Goal: Task Accomplishment & Management: Complete application form

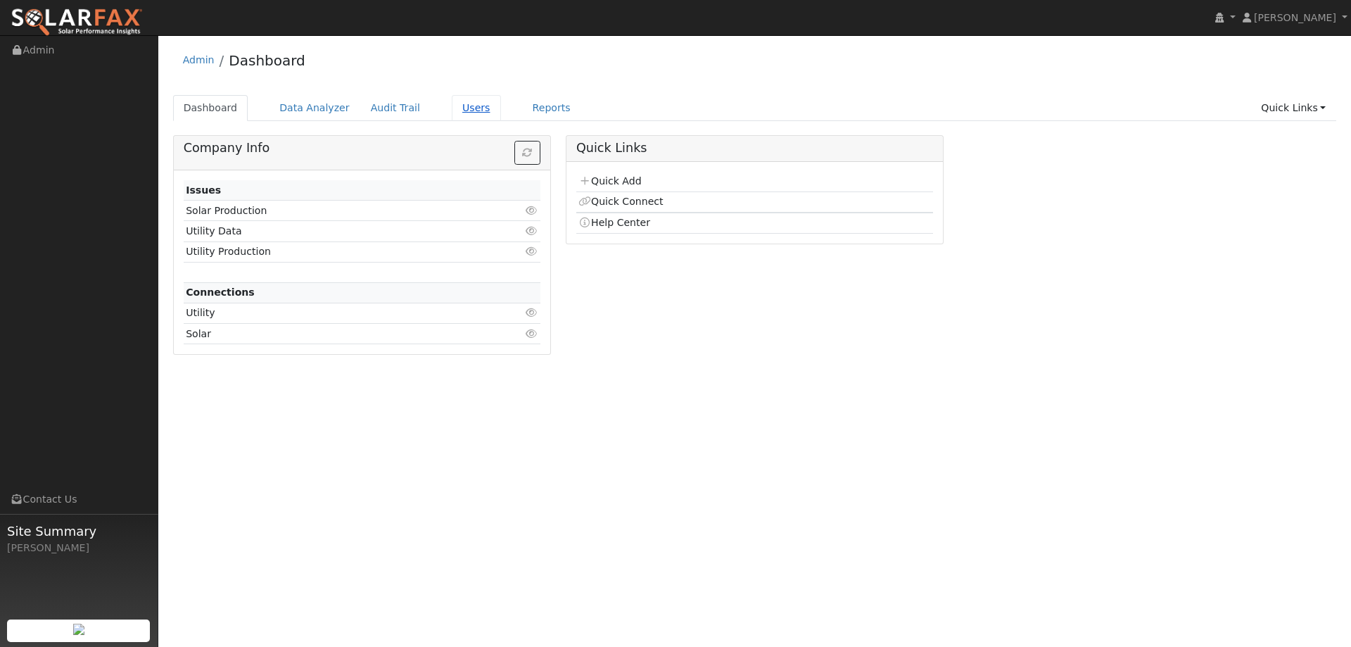
click at [469, 113] on link "Users" at bounding box center [476, 108] width 49 height 26
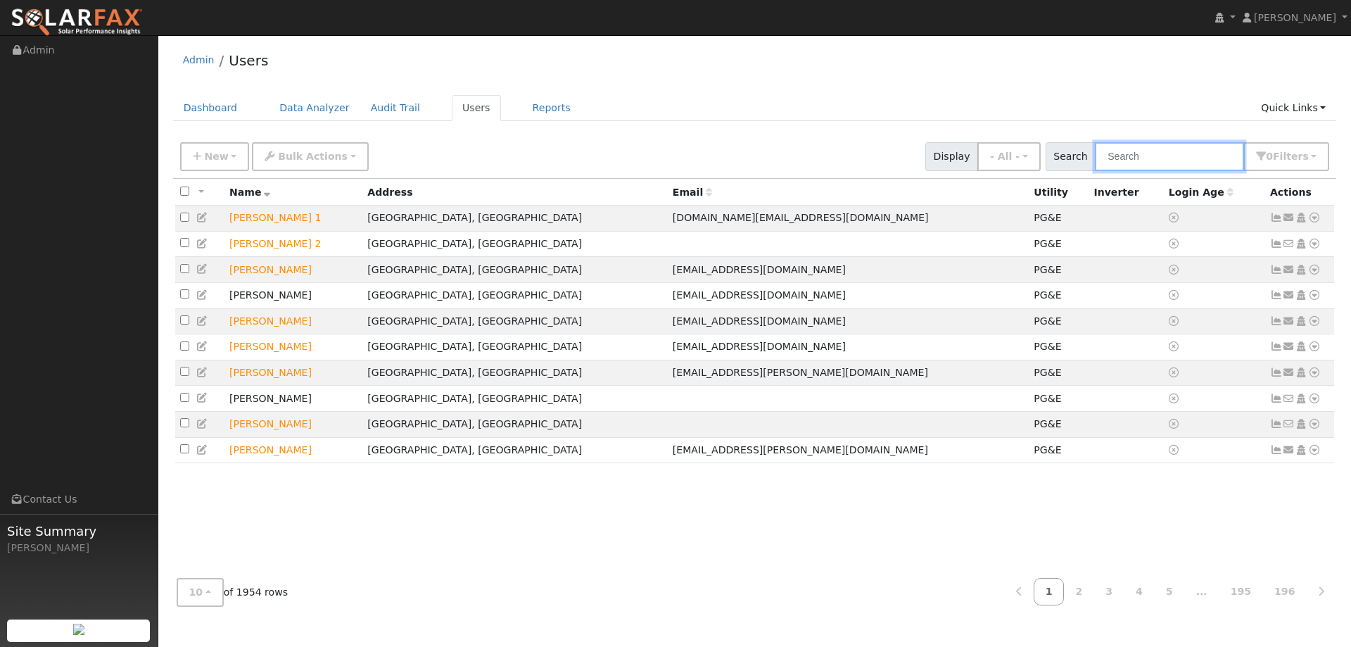
click at [1156, 160] on input "text" at bounding box center [1169, 156] width 149 height 29
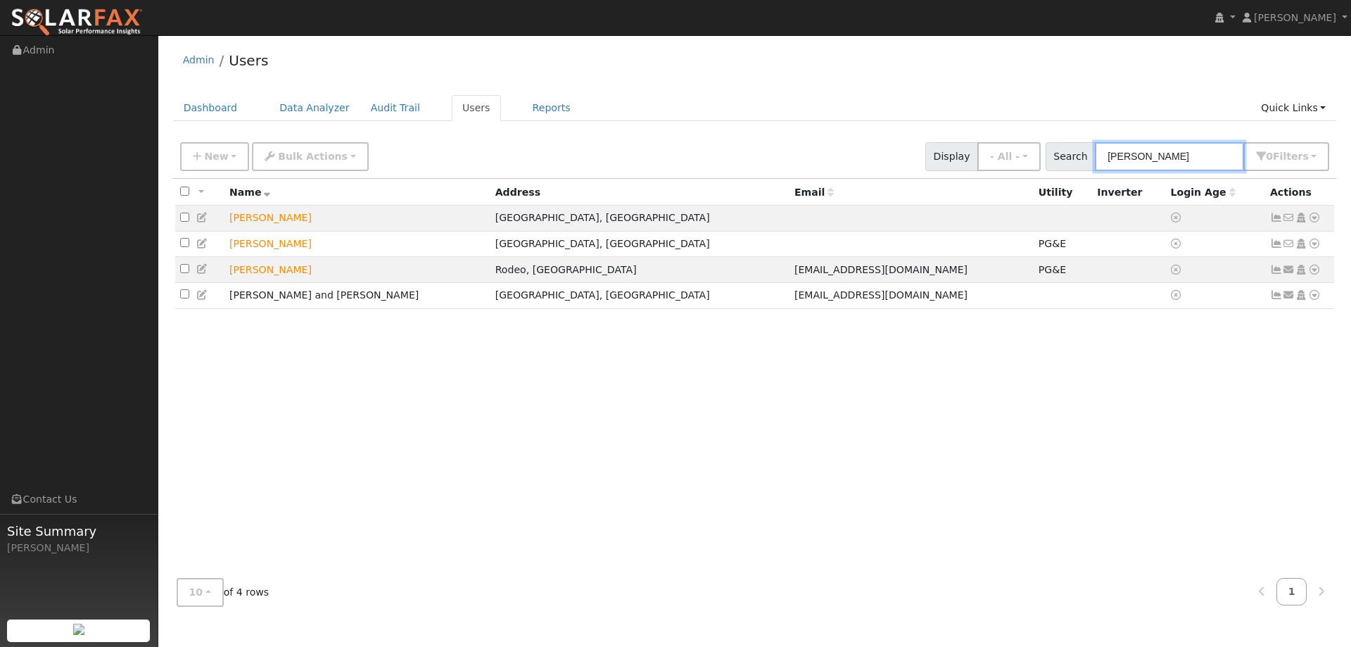
type input "Sam E"
drag, startPoint x: 1134, startPoint y: 167, endPoint x: 1082, endPoint y: 163, distance: 51.5
click at [1082, 163] on div "Search Sam E 0 Filter s Role Show - All - Show Leads Admin Billing Admin Accoun…" at bounding box center [1188, 156] width 284 height 29
paste input "(916) 749-6811"
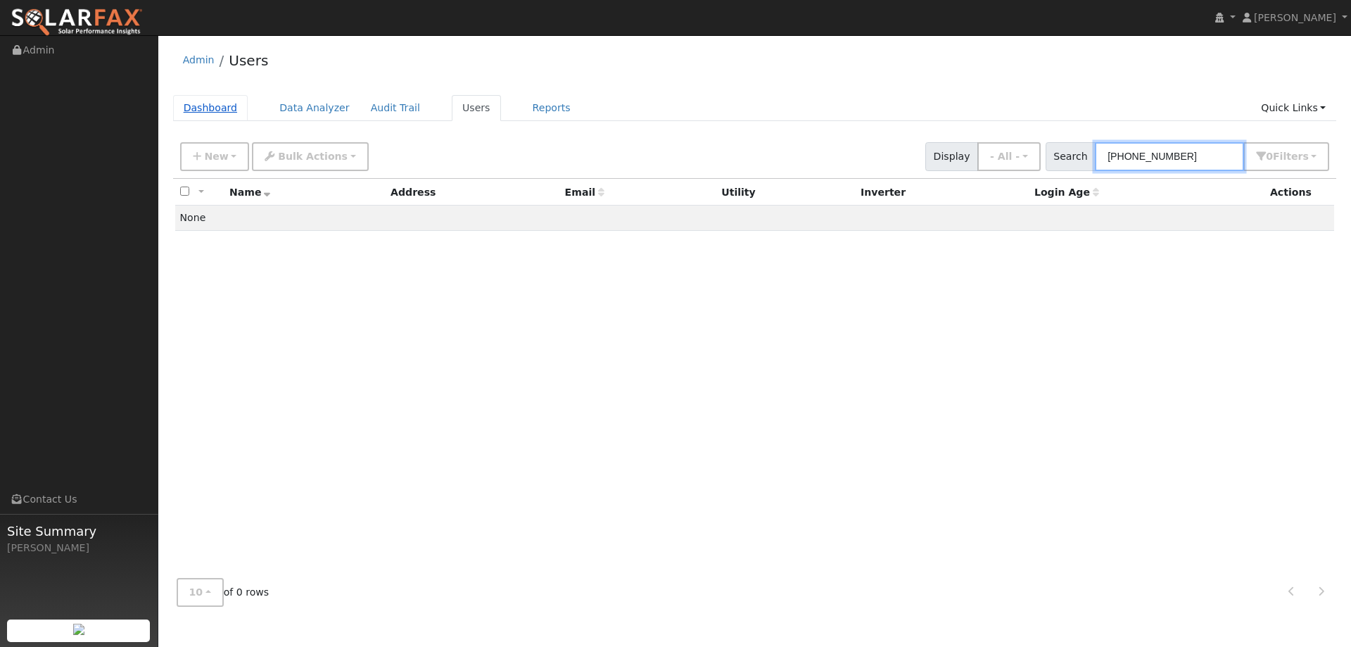
type input "(916) 749-6811"
click at [235, 102] on link "Dashboard" at bounding box center [210, 108] width 75 height 26
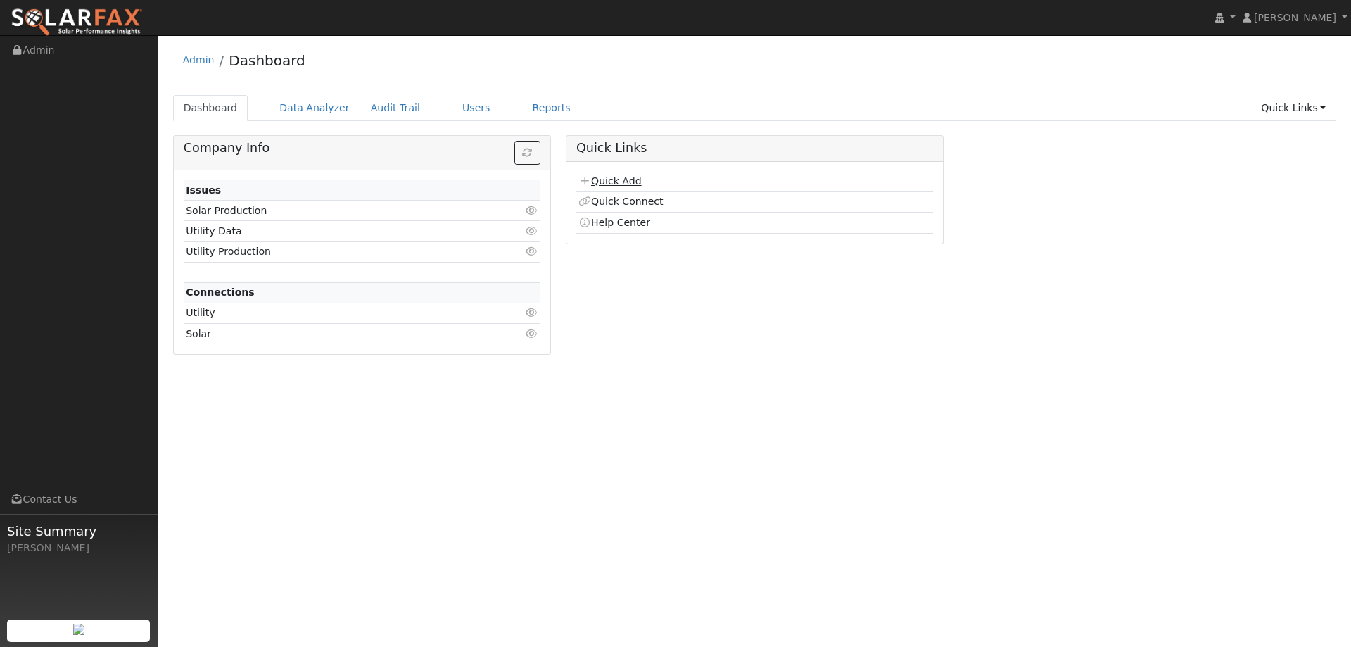
click at [607, 179] on link "Quick Add" at bounding box center [609, 180] width 63 height 11
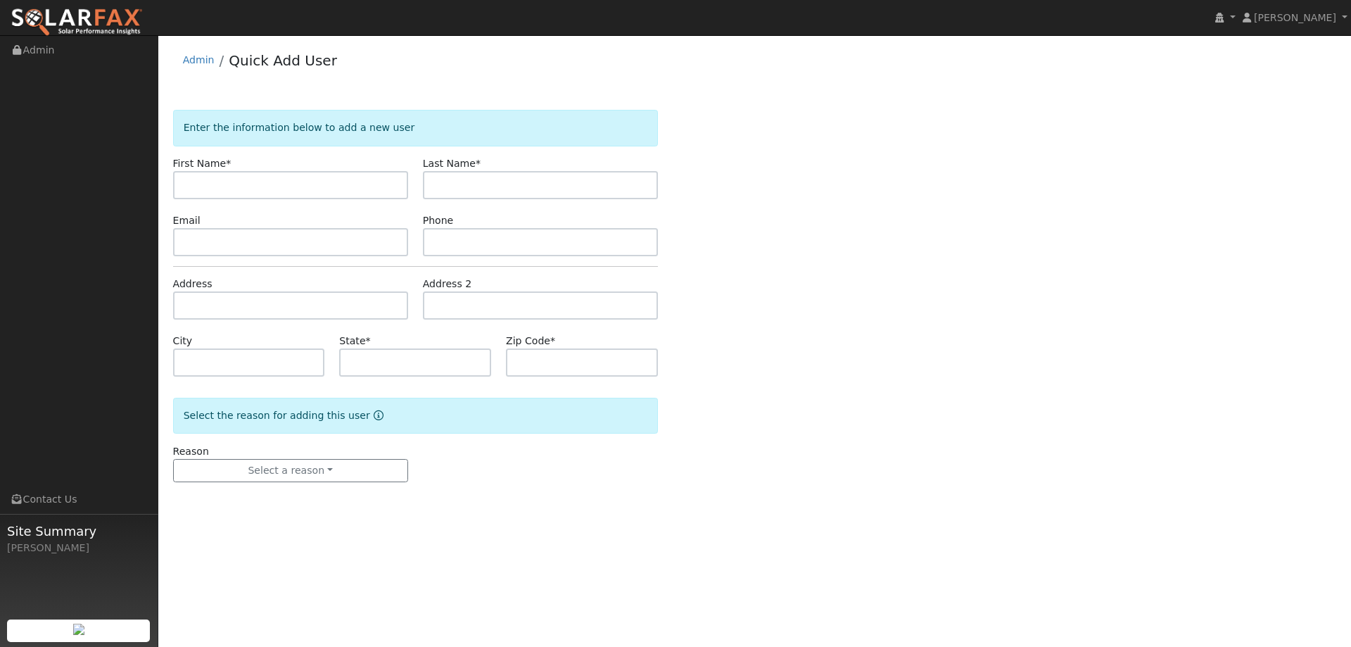
click at [296, 188] on input "text" at bounding box center [290, 185] width 235 height 28
type input "s"
type input "[PERSON_NAME]"
click at [450, 175] on input "text" at bounding box center [540, 185] width 235 height 28
type input "E"
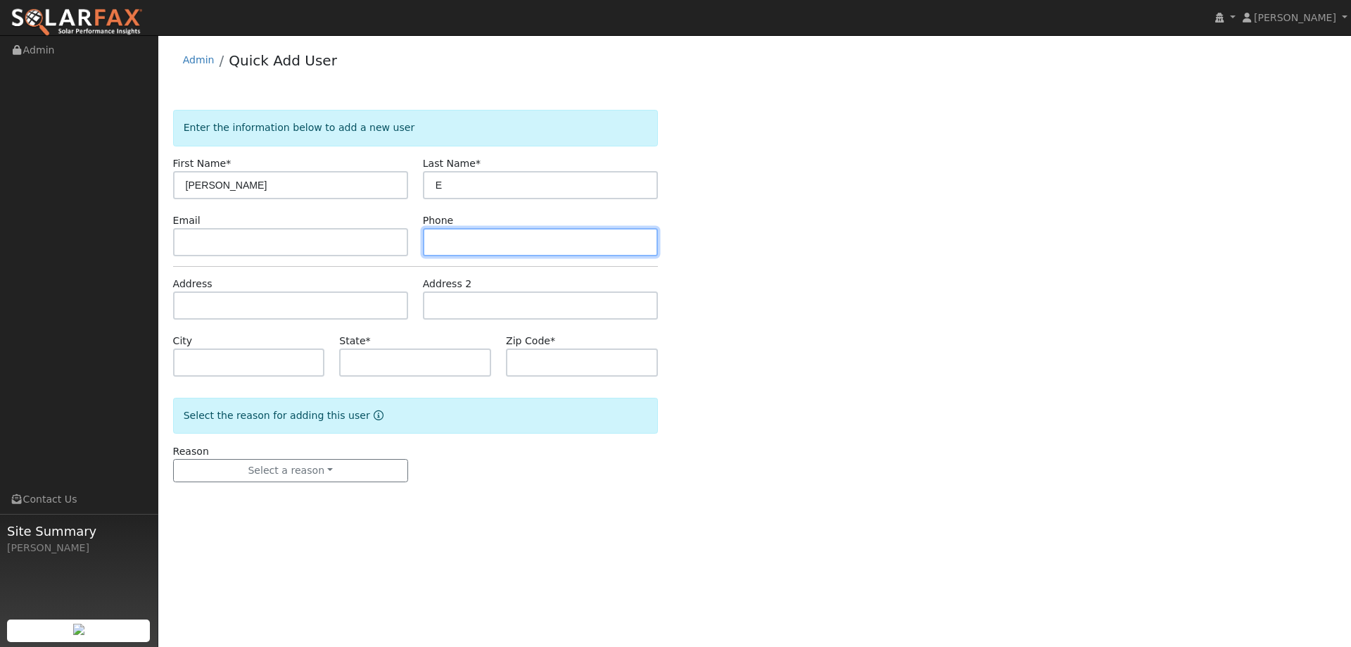
click at [553, 238] on input "text" at bounding box center [540, 242] width 235 height 28
paste input "(916) 749-6811"
type input "(916) 749-6811"
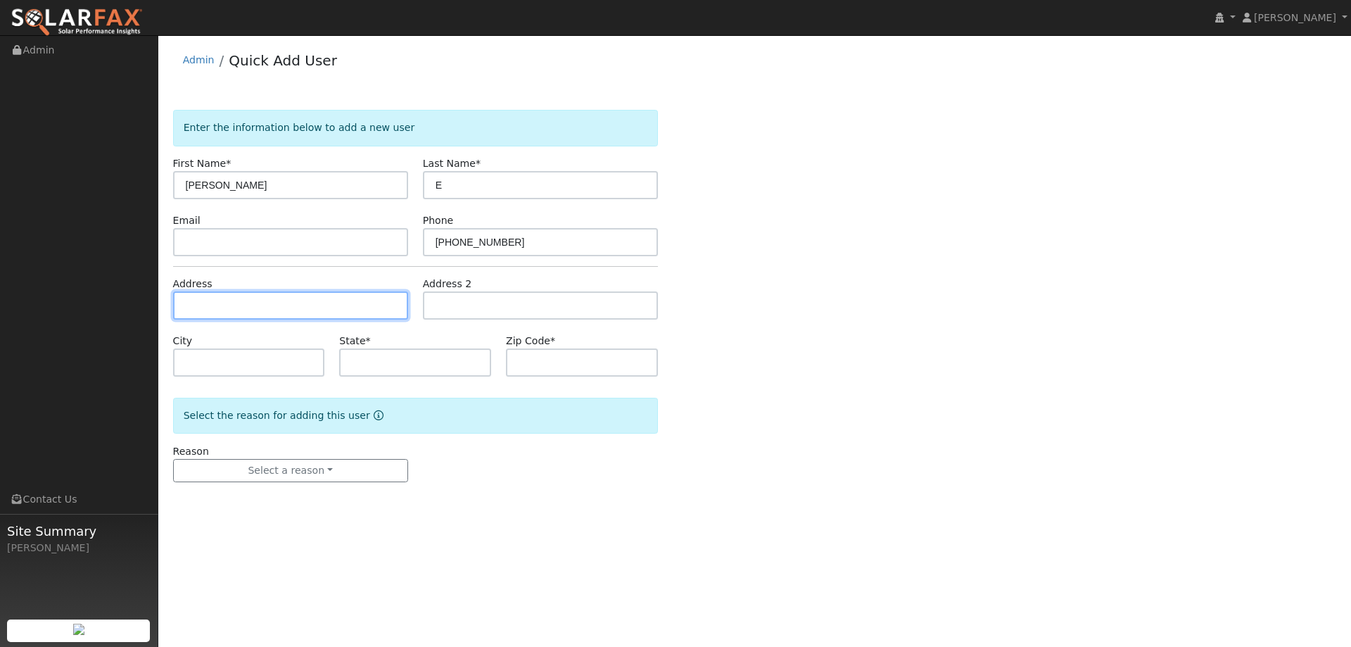
click at [377, 309] on input "text" at bounding box center [290, 305] width 235 height 28
click at [248, 321] on form "Enter the information below to add a new user First Name * Sam Last Name * E Em…" at bounding box center [415, 310] width 485 height 400
click at [248, 315] on input "text" at bounding box center [290, 305] width 235 height 28
paste input "8161 E Hidden Lakes Dr"
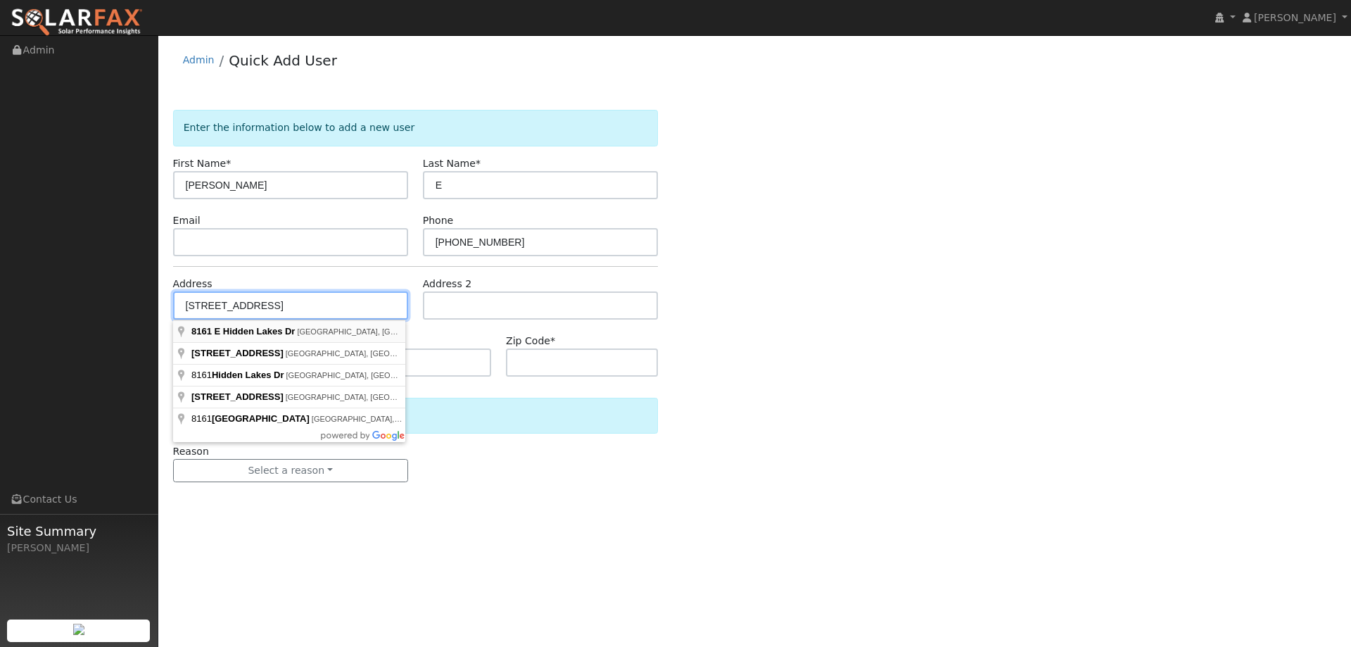
type input "[STREET_ADDRESS]"
type input "[GEOGRAPHIC_DATA]"
type input "CA"
type input "95746"
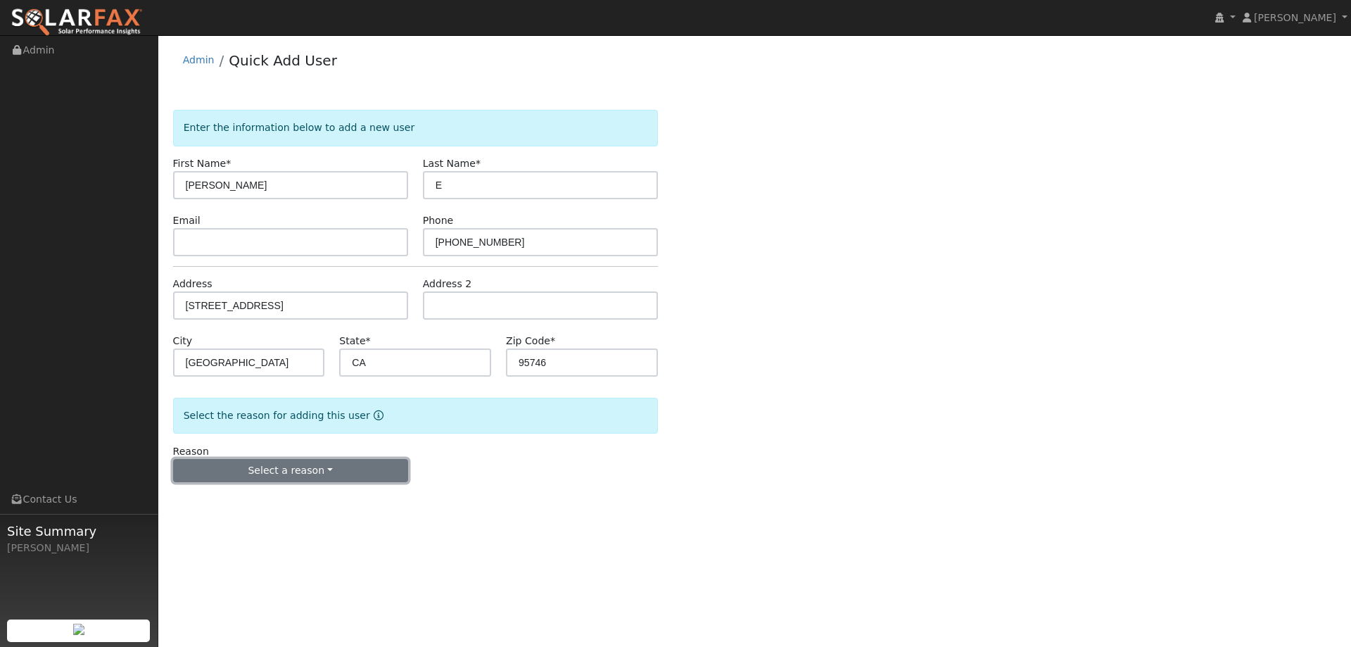
click at [334, 470] on button "Select a reason" at bounding box center [290, 471] width 235 height 24
click at [259, 499] on link "New lead" at bounding box center [252, 500] width 156 height 20
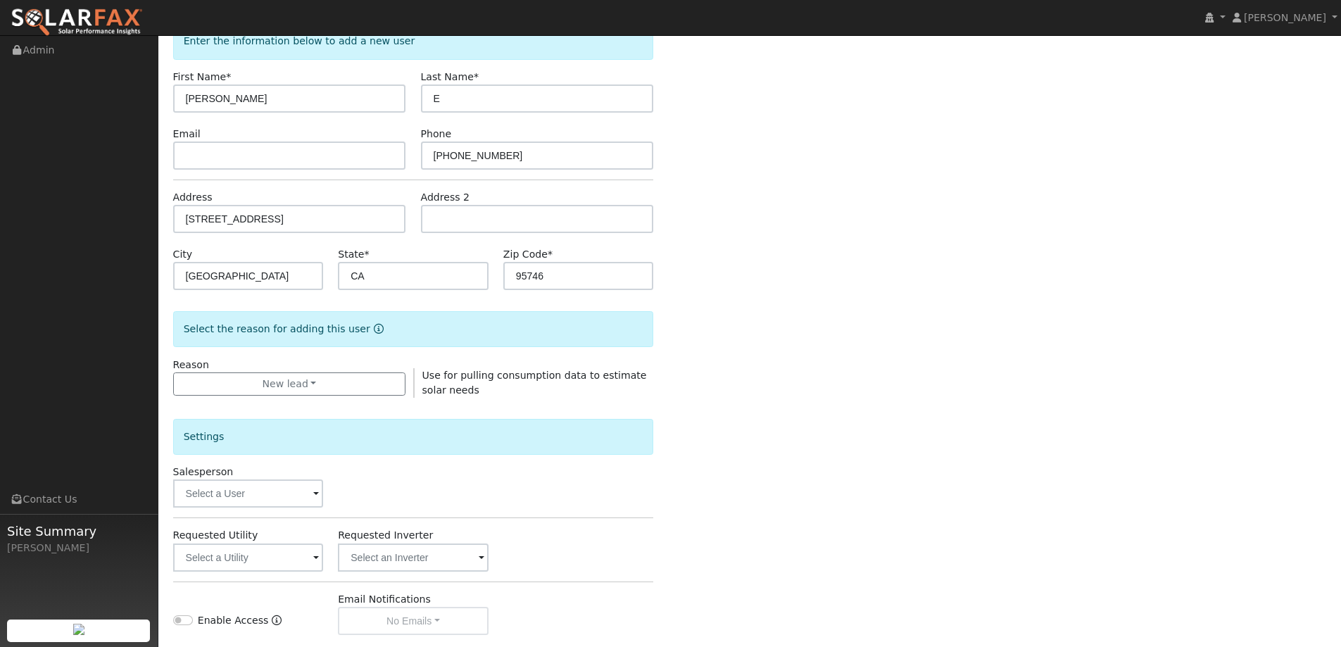
scroll to position [265, 0]
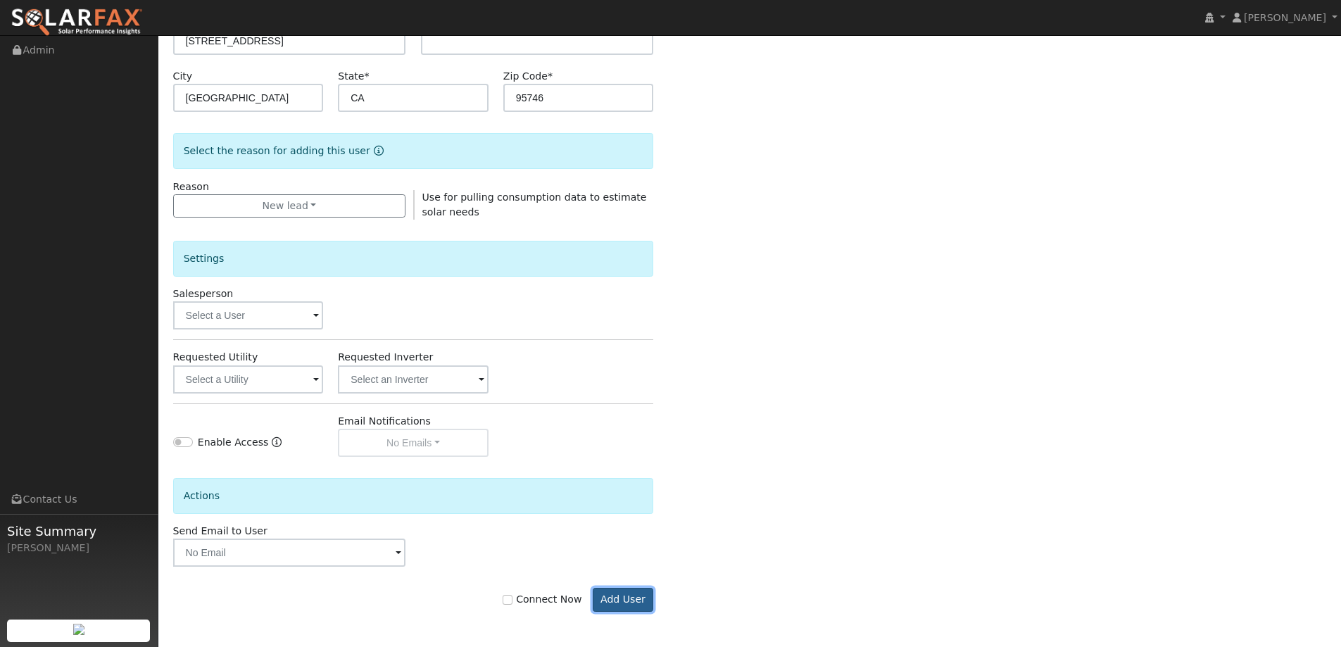
click at [625, 596] on button "Add User" at bounding box center [623, 600] width 61 height 24
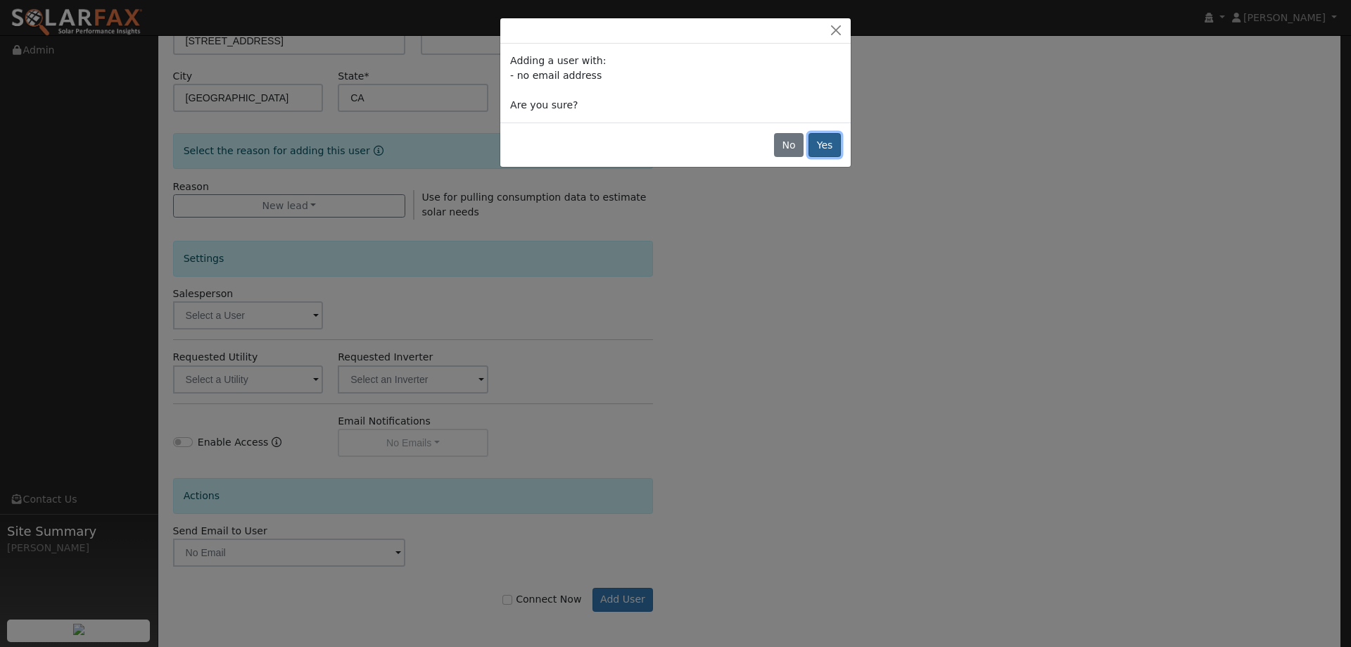
click at [823, 141] on button "Yes" at bounding box center [825, 145] width 32 height 24
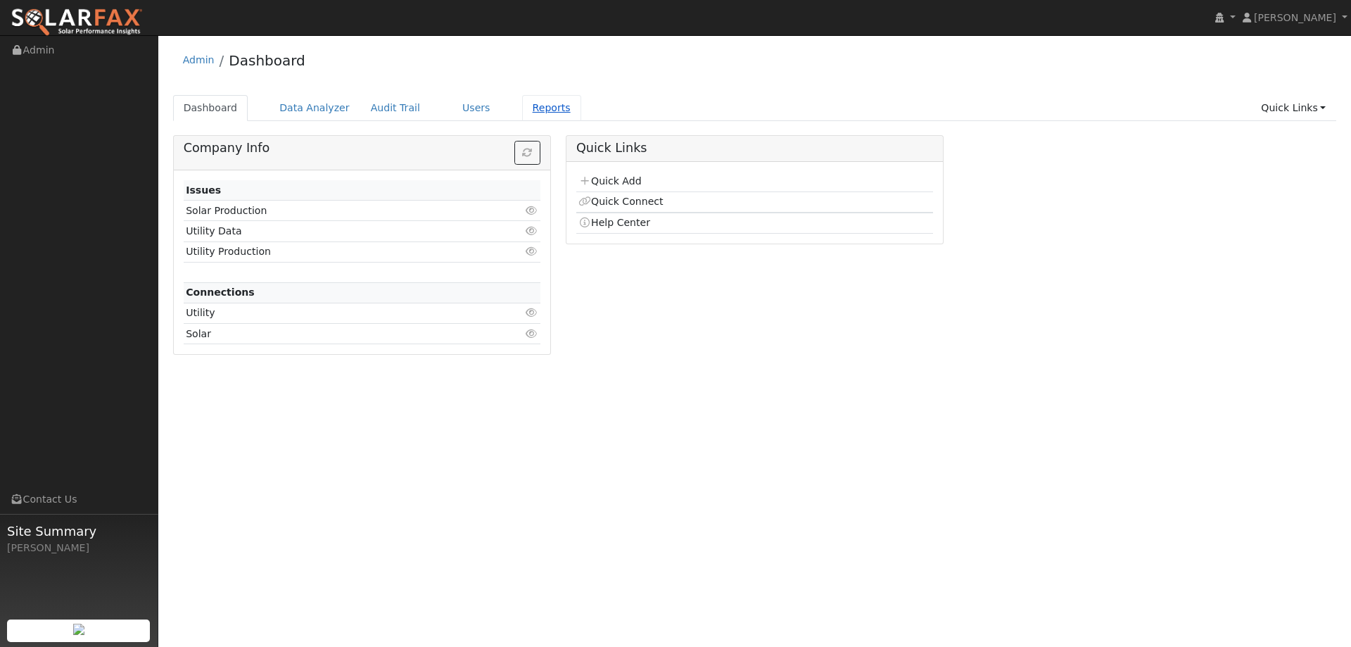
click at [522, 108] on link "Reports" at bounding box center [551, 108] width 59 height 26
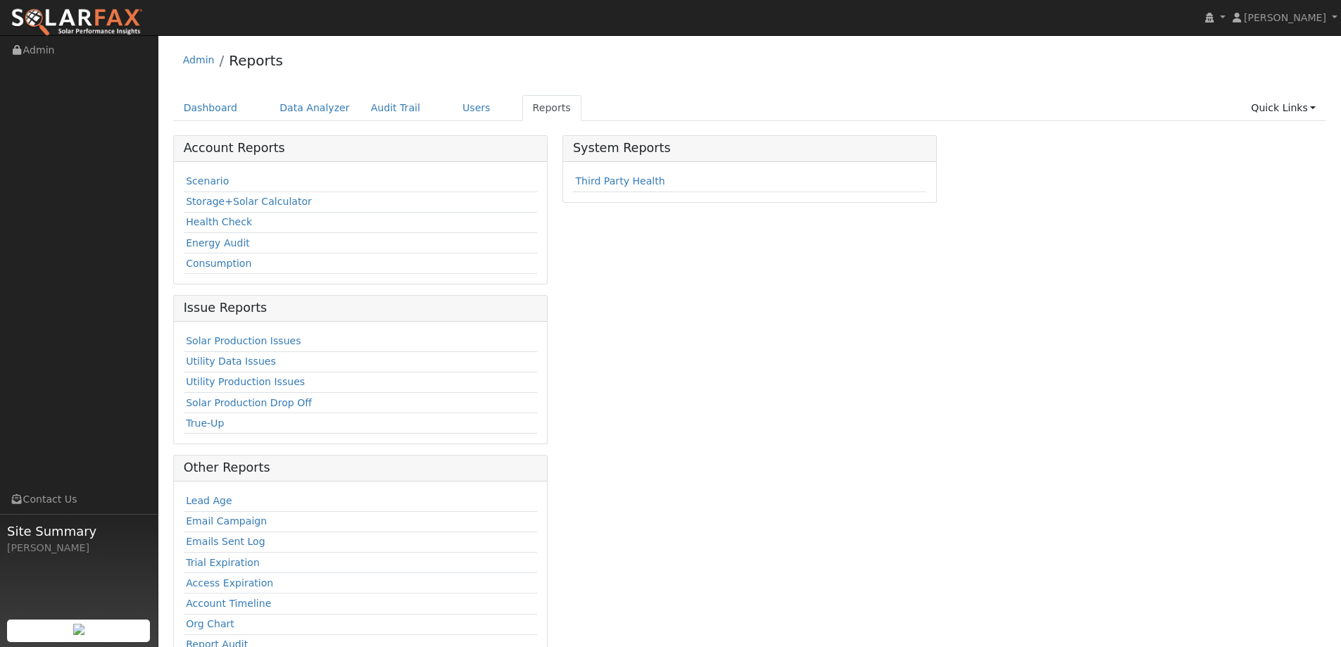
click at [226, 182] on td "Scenario" at bounding box center [360, 182] width 353 height 20
click at [213, 183] on link "Scenario" at bounding box center [207, 180] width 43 height 11
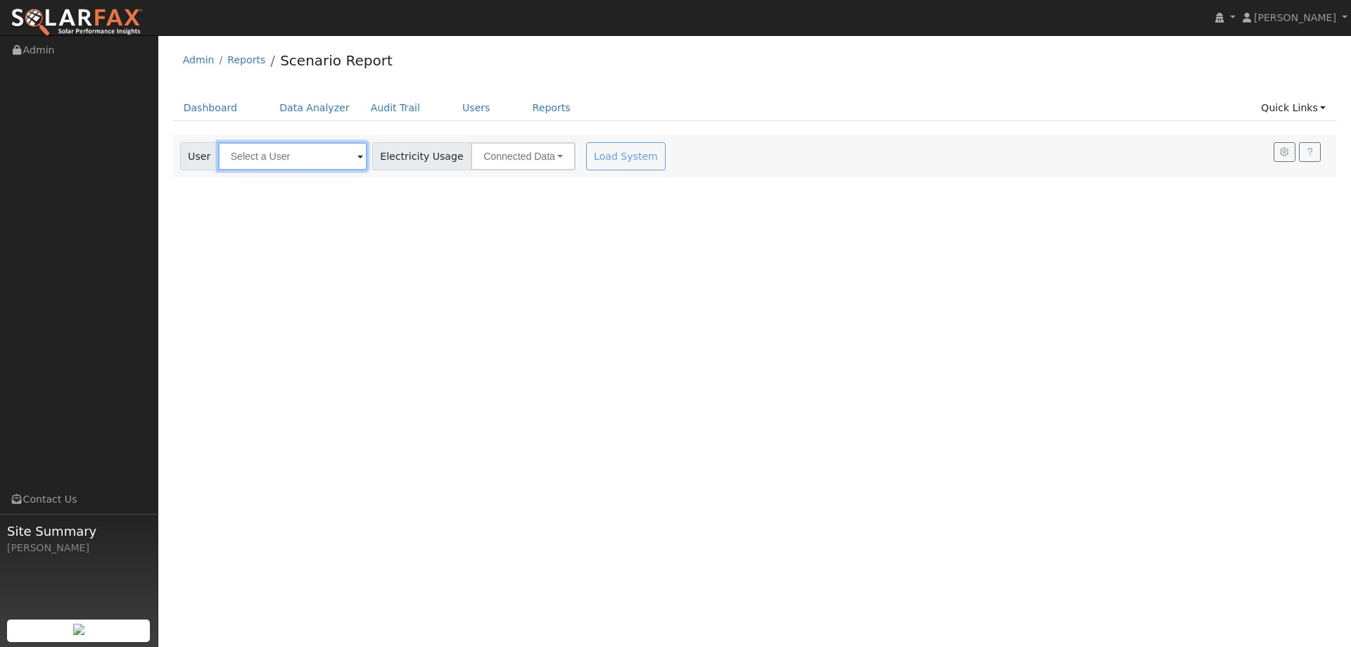
click at [296, 155] on input "text" at bounding box center [292, 156] width 149 height 28
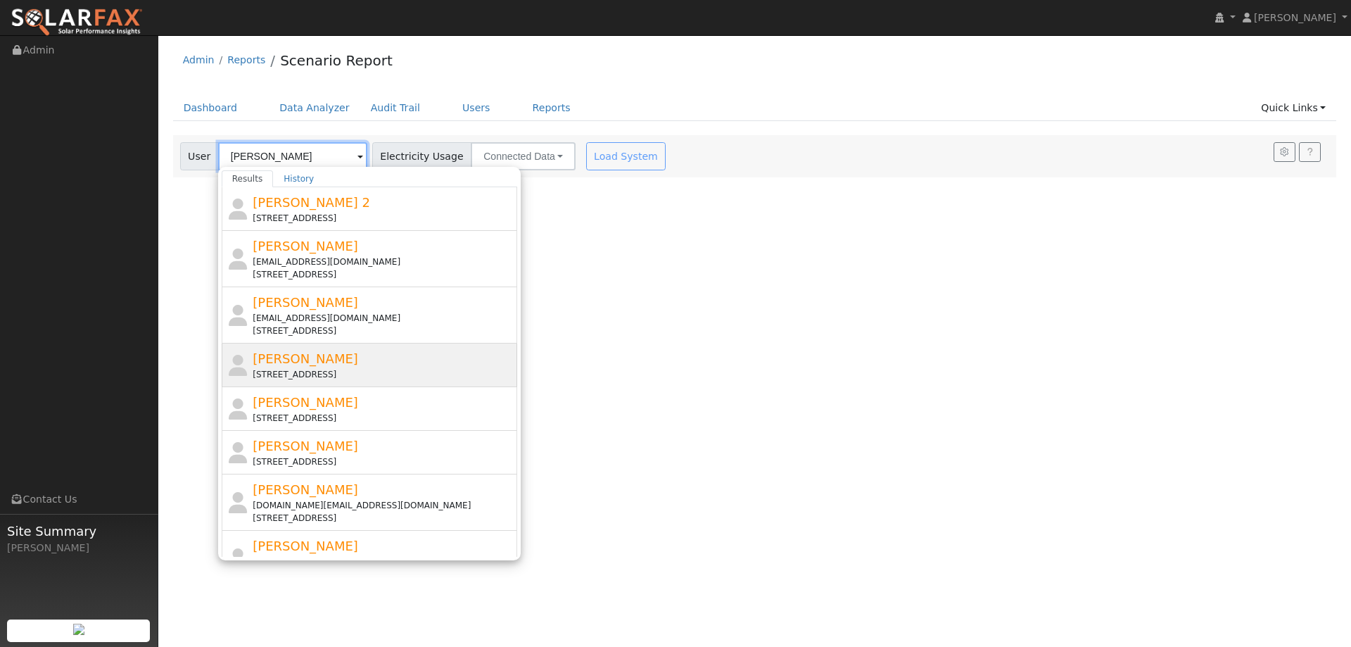
type input "[PERSON_NAME]"
click at [434, 350] on div "[PERSON_NAME] E [STREET_ADDRESS]" at bounding box center [383, 365] width 261 height 32
click at [434, 350] on div "User Profile First name Last name Email Email Notifications No Emails No Emails…" at bounding box center [754, 341] width 1193 height 612
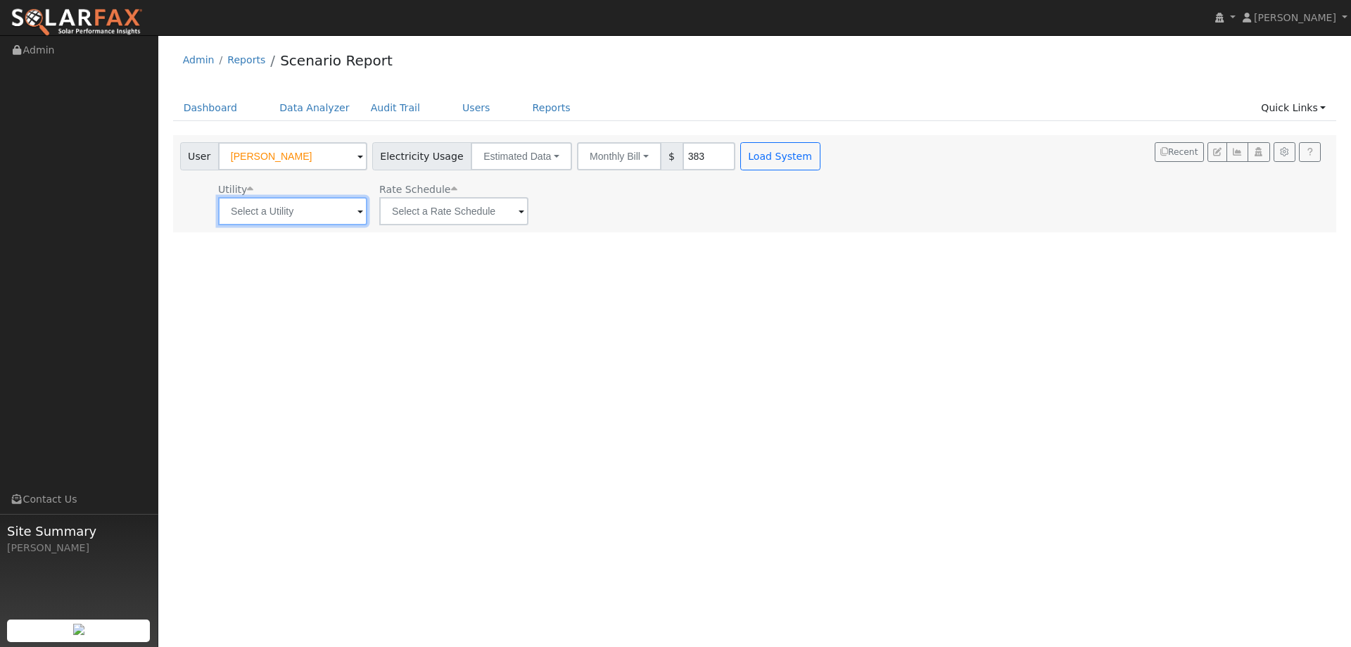
click at [304, 208] on input "text" at bounding box center [292, 211] width 149 height 28
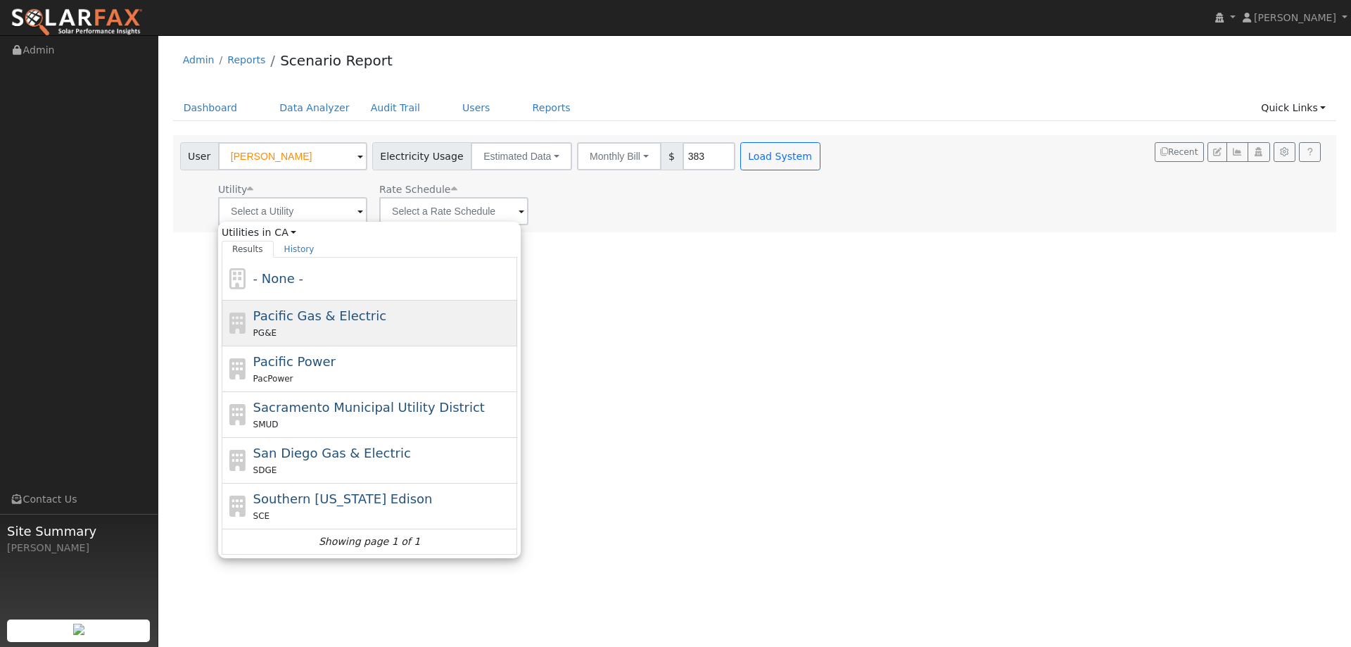
click at [462, 332] on div "PG&E" at bounding box center [383, 332] width 261 height 15
type input "Pacific Gas & Electric"
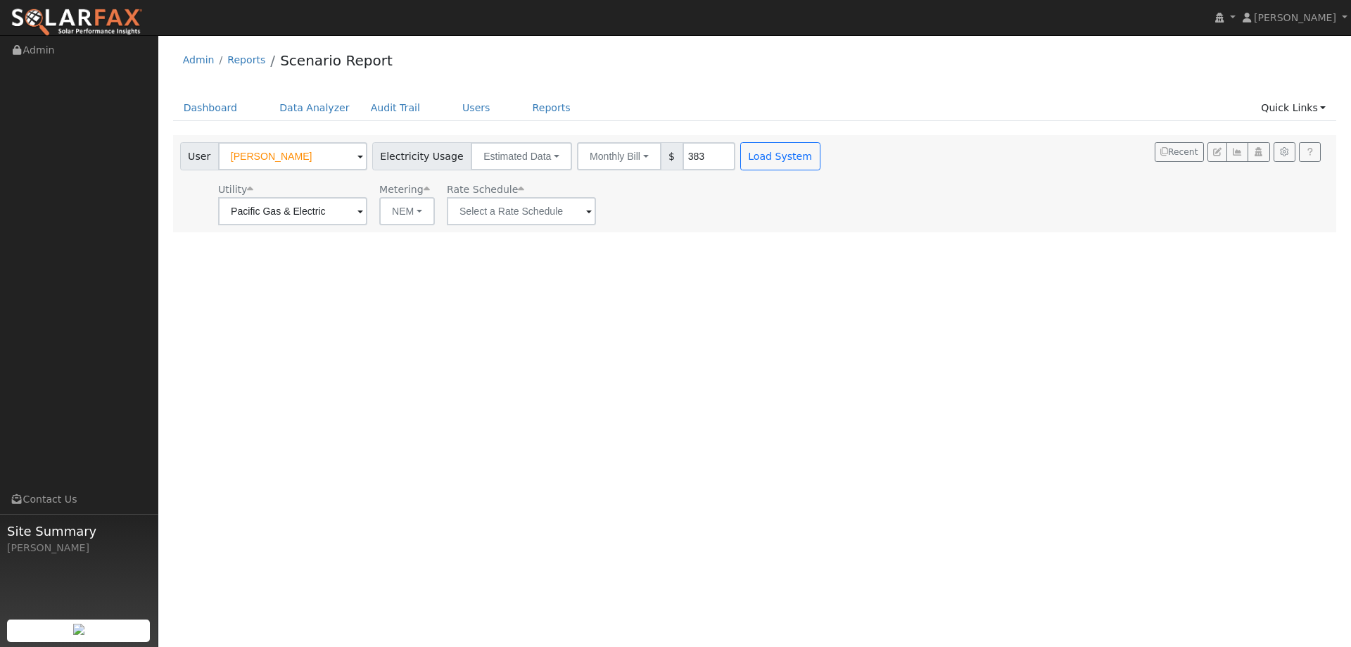
click at [518, 187] on icon at bounding box center [521, 189] width 6 height 10
click at [494, 191] on icon at bounding box center [497, 189] width 6 height 10
click at [500, 220] on input "text" at bounding box center [521, 211] width 149 height 28
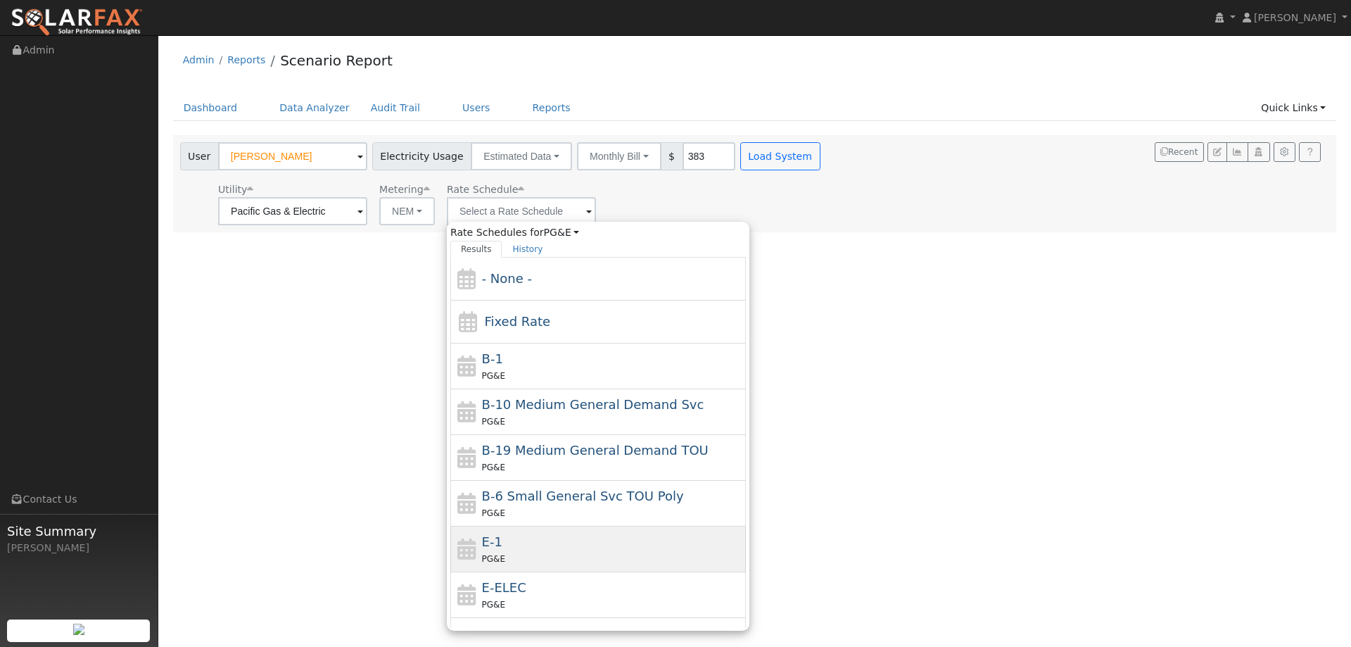
click at [566, 552] on div "PG&E" at bounding box center [612, 558] width 261 height 15
type input "E-1"
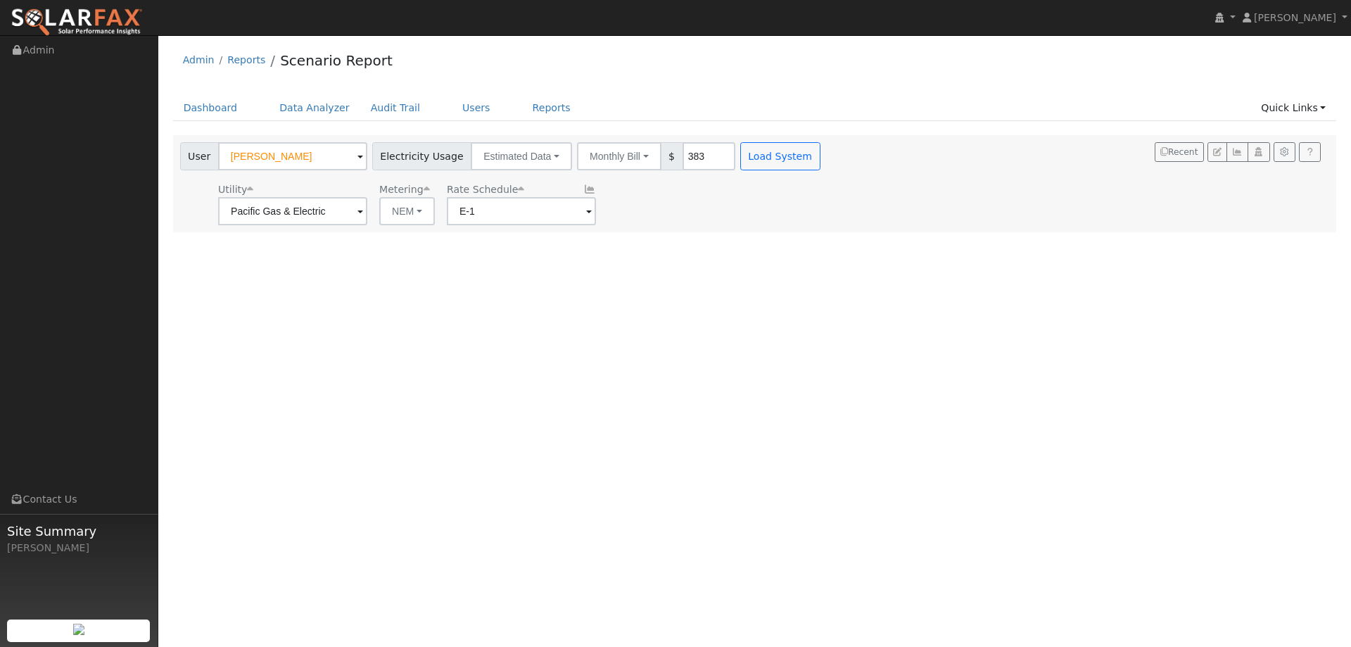
click at [732, 172] on div "User [PERSON_NAME] E Account Default Account Default Account [STREET_ADDRESS] P…" at bounding box center [501, 183] width 649 height 83
click at [740, 158] on button "Load System" at bounding box center [780, 156] width 80 height 28
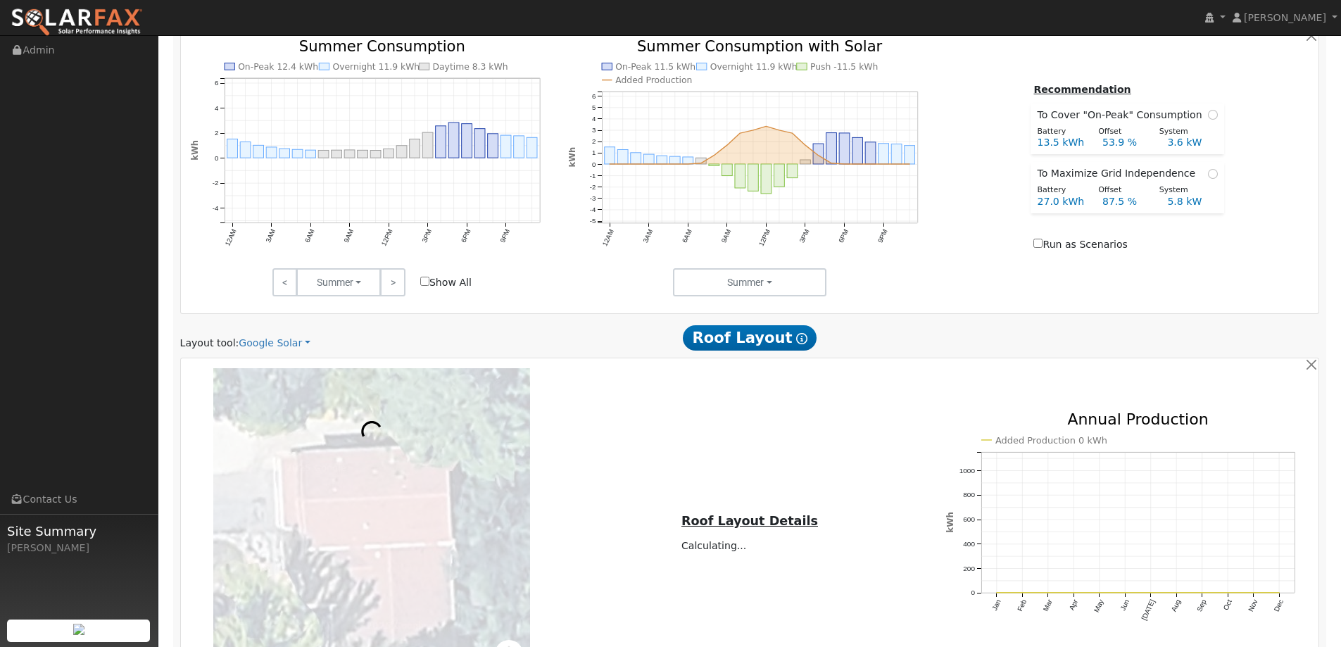
scroll to position [774, 0]
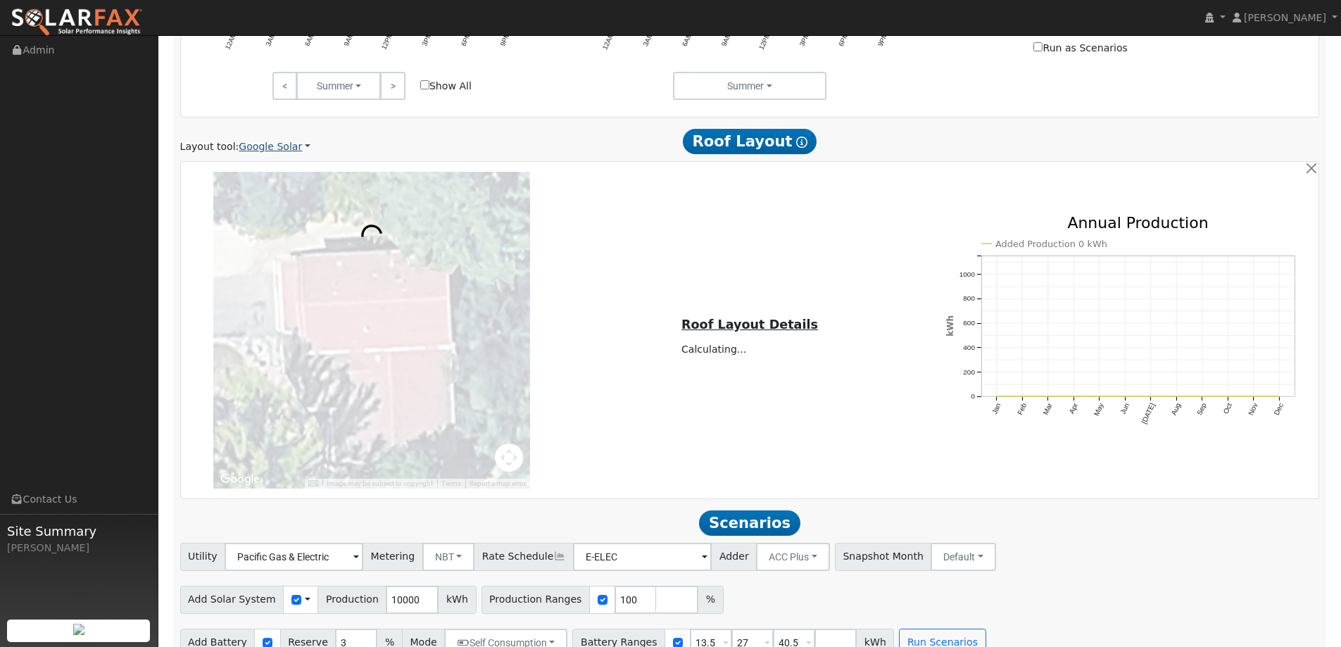
click at [290, 153] on link "Google Solar" at bounding box center [275, 146] width 72 height 15
click at [298, 215] on link "Aurora" at bounding box center [284, 211] width 98 height 20
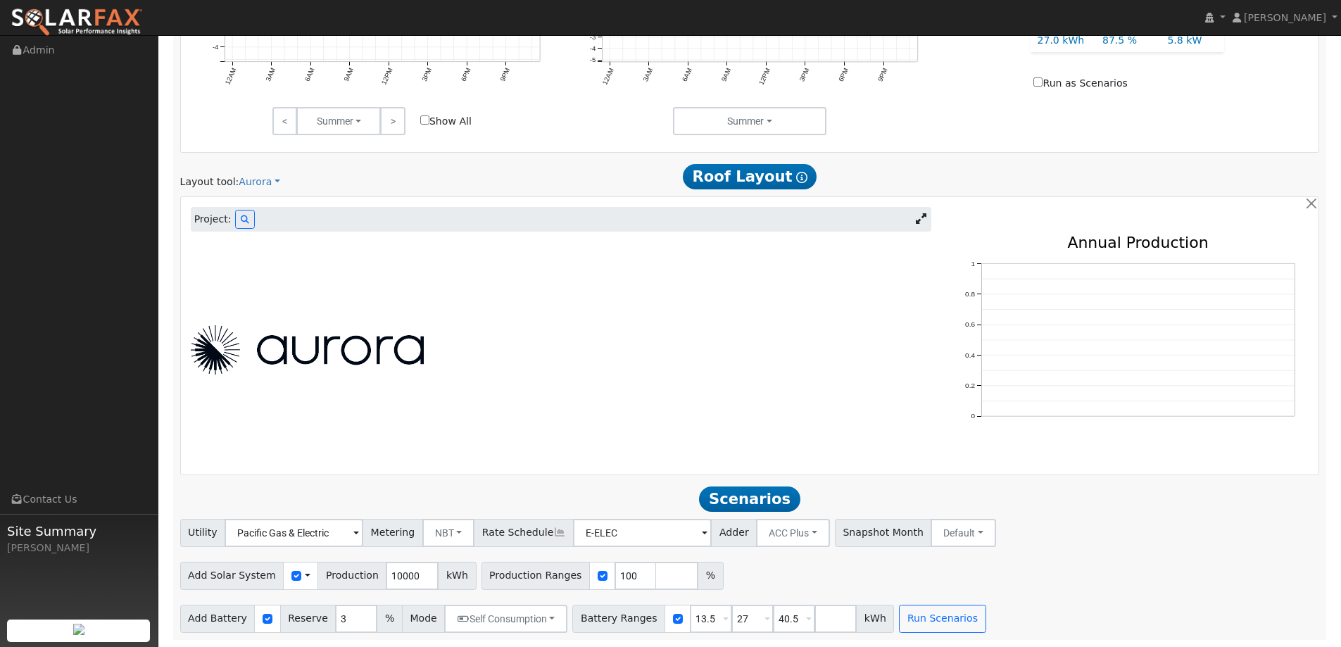
scroll to position [526, 0]
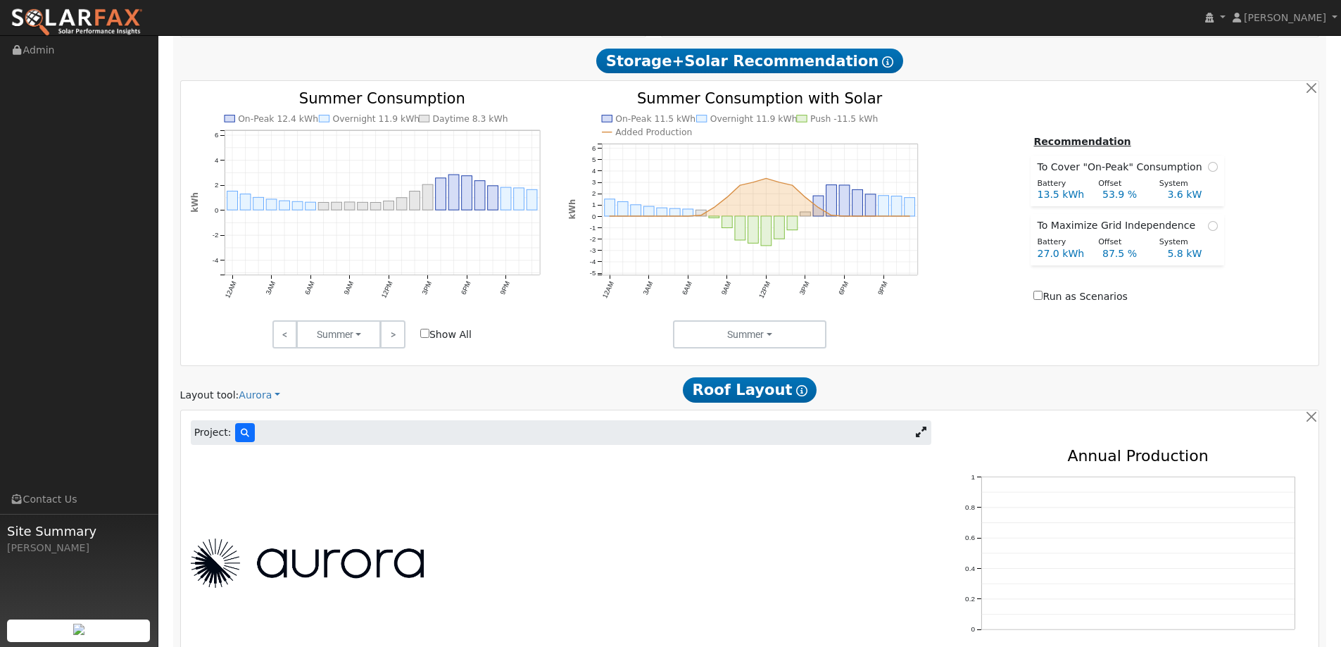
click at [249, 429] on div "Project:" at bounding box center [561, 432] width 740 height 25
click at [240, 430] on button at bounding box center [245, 432] width 20 height 19
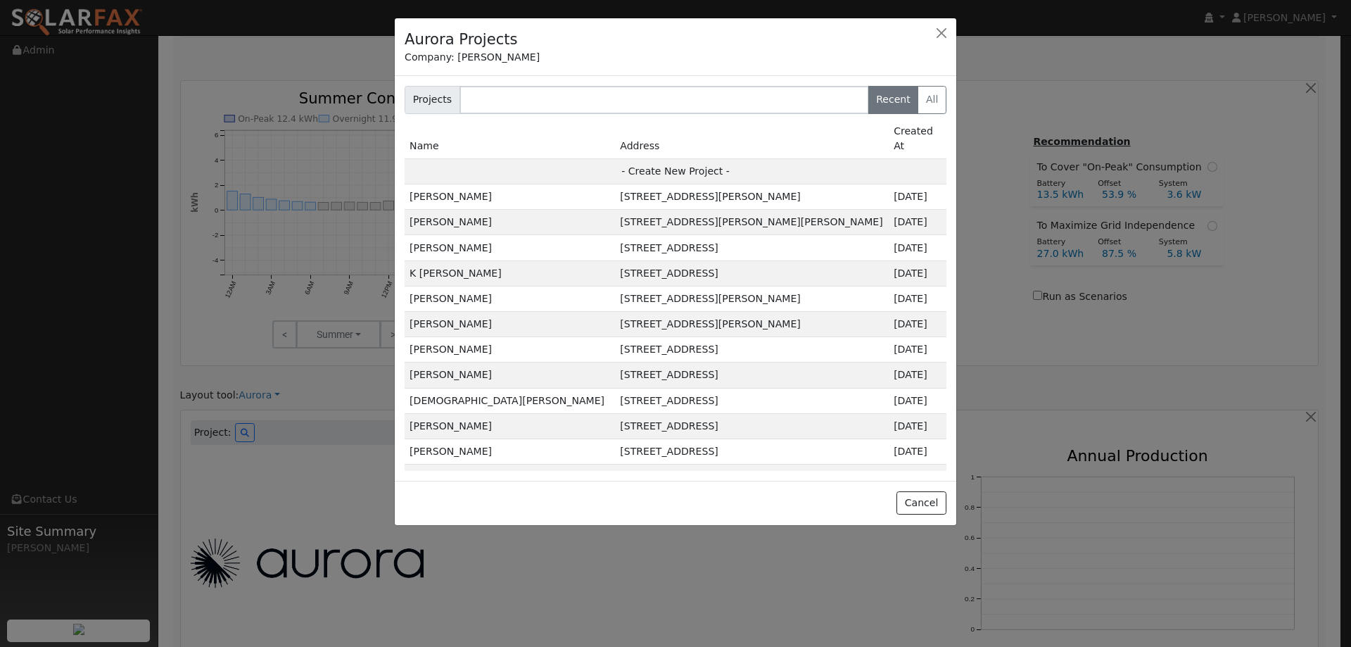
click at [740, 158] on td "- Create New Project -" at bounding box center [676, 170] width 542 height 25
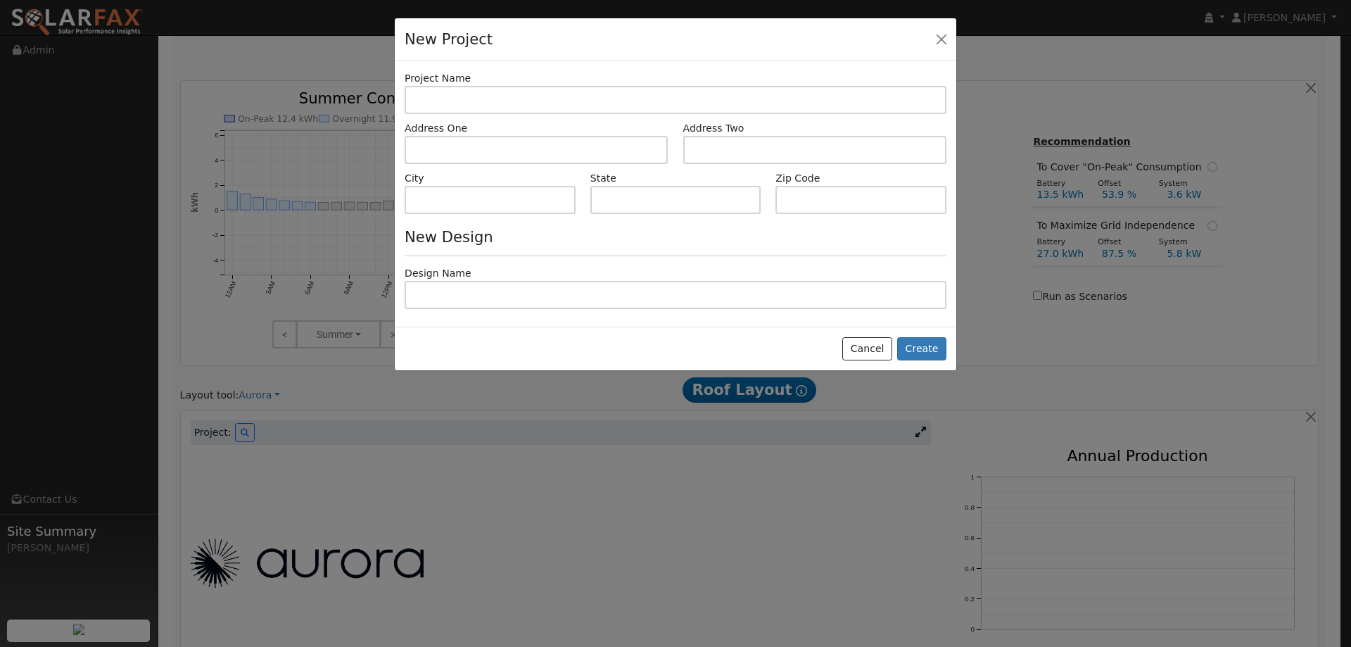
type input "[PERSON_NAME]"
type input "[STREET_ADDRESS]"
type input "[GEOGRAPHIC_DATA]"
type input "CA"
type input "95746"
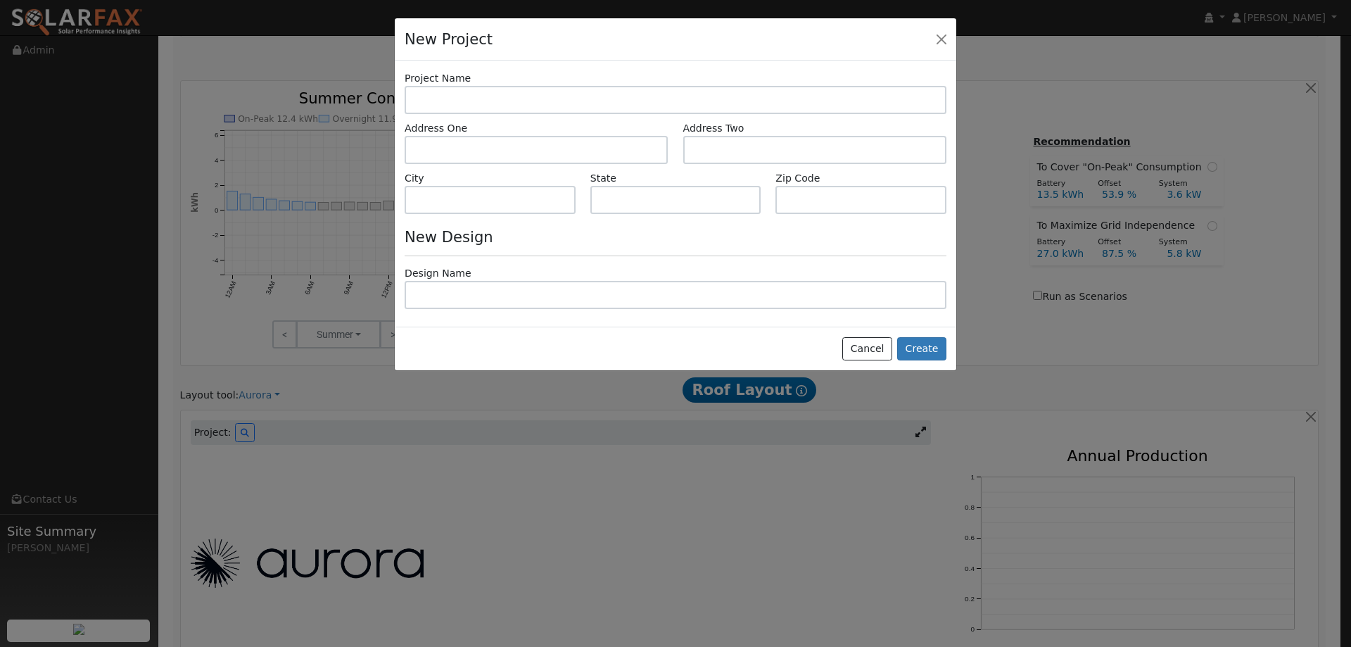
type input "Design"
click at [906, 354] on button "Create" at bounding box center [921, 349] width 49 height 24
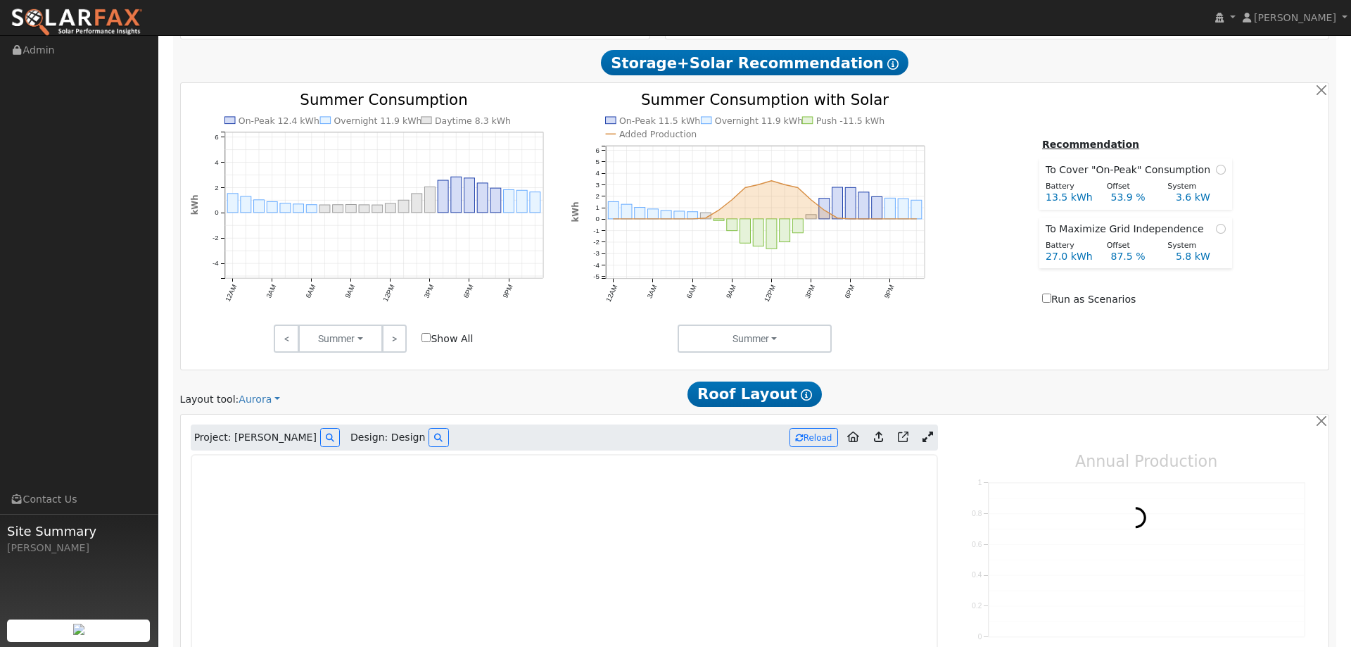
type input "0"
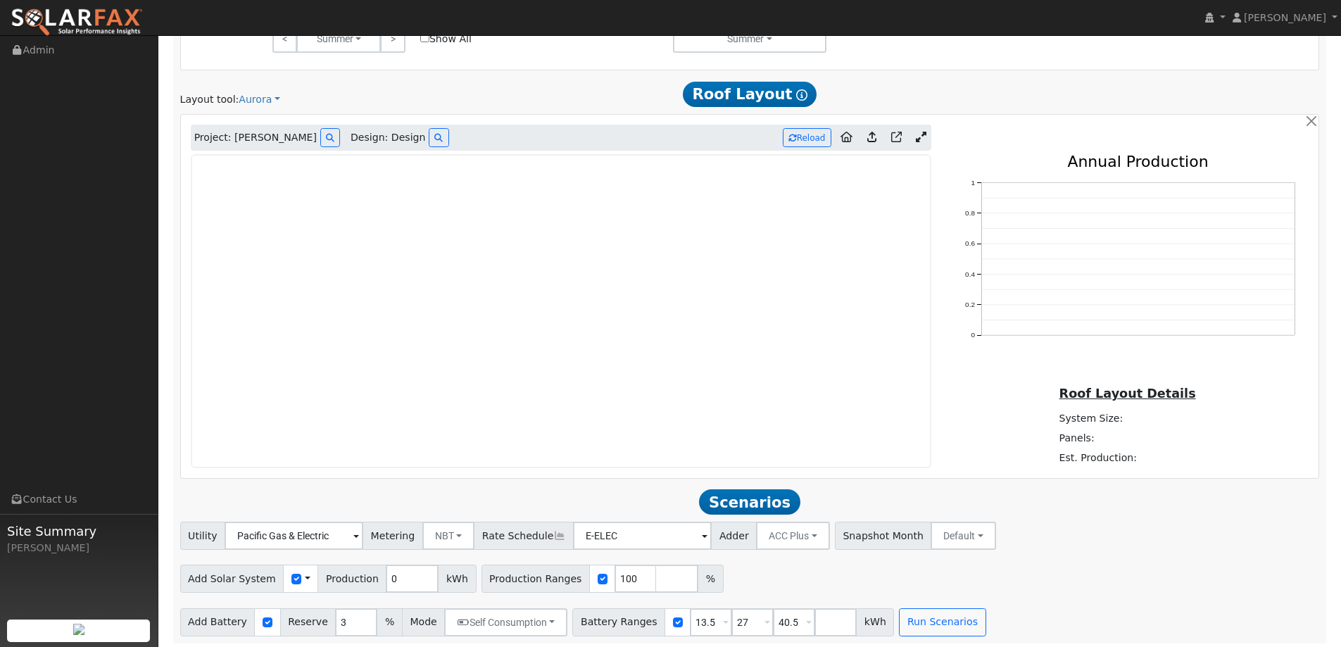
scroll to position [826, 0]
